Goal: Find specific page/section: Find specific page/section

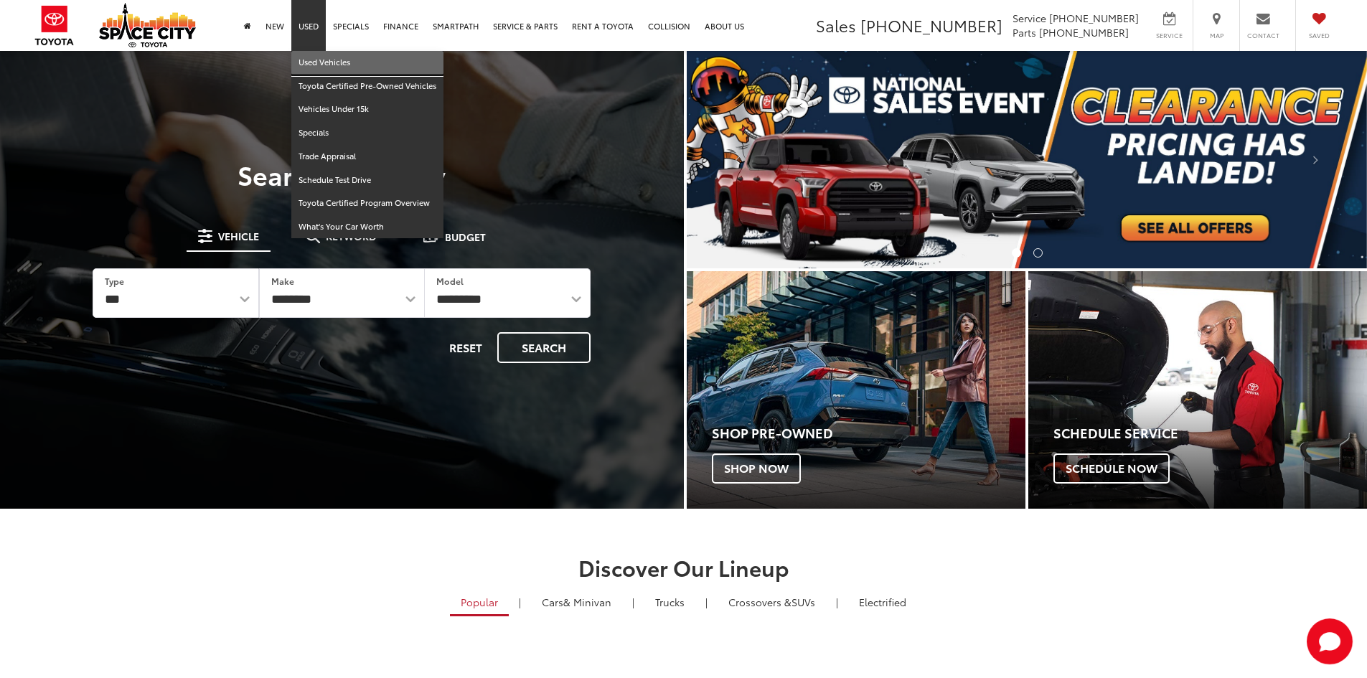
click at [319, 60] on link "Used Vehicles" at bounding box center [367, 63] width 152 height 24
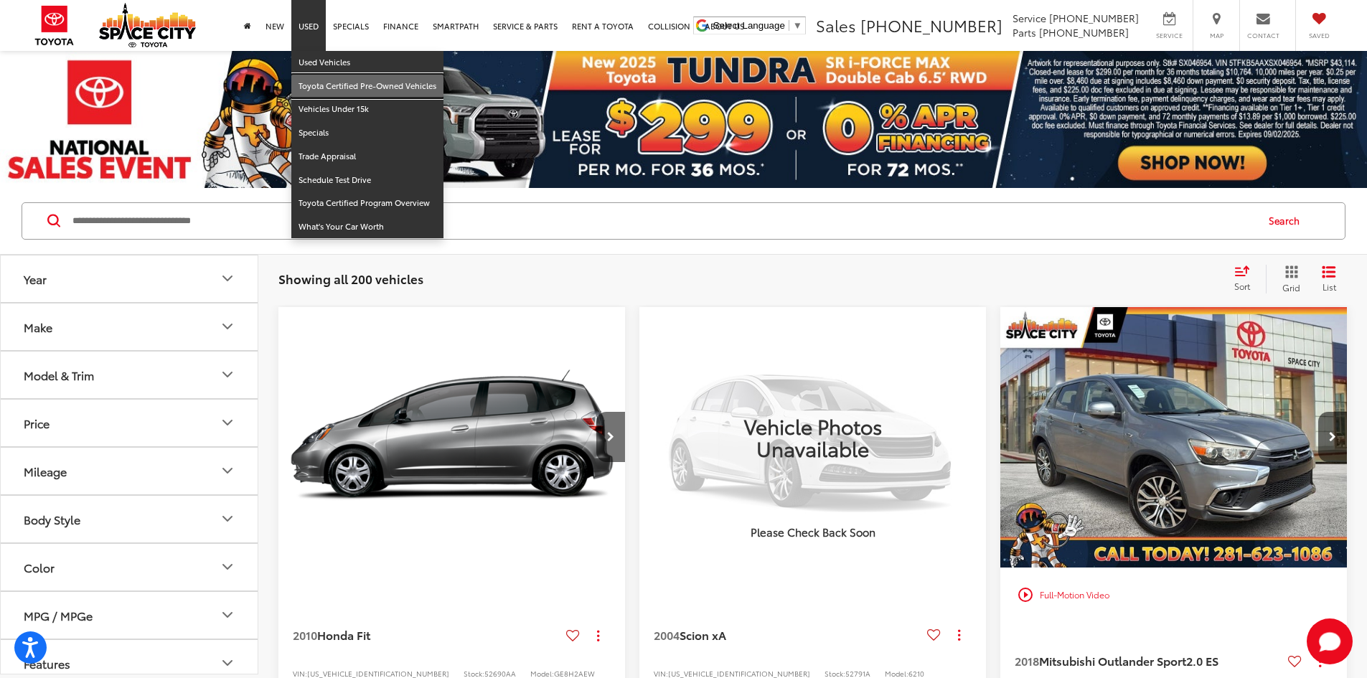
click at [325, 84] on link "Toyota Certified Pre-Owned Vehicles" at bounding box center [367, 87] width 152 height 24
